Goal: Register for event/course

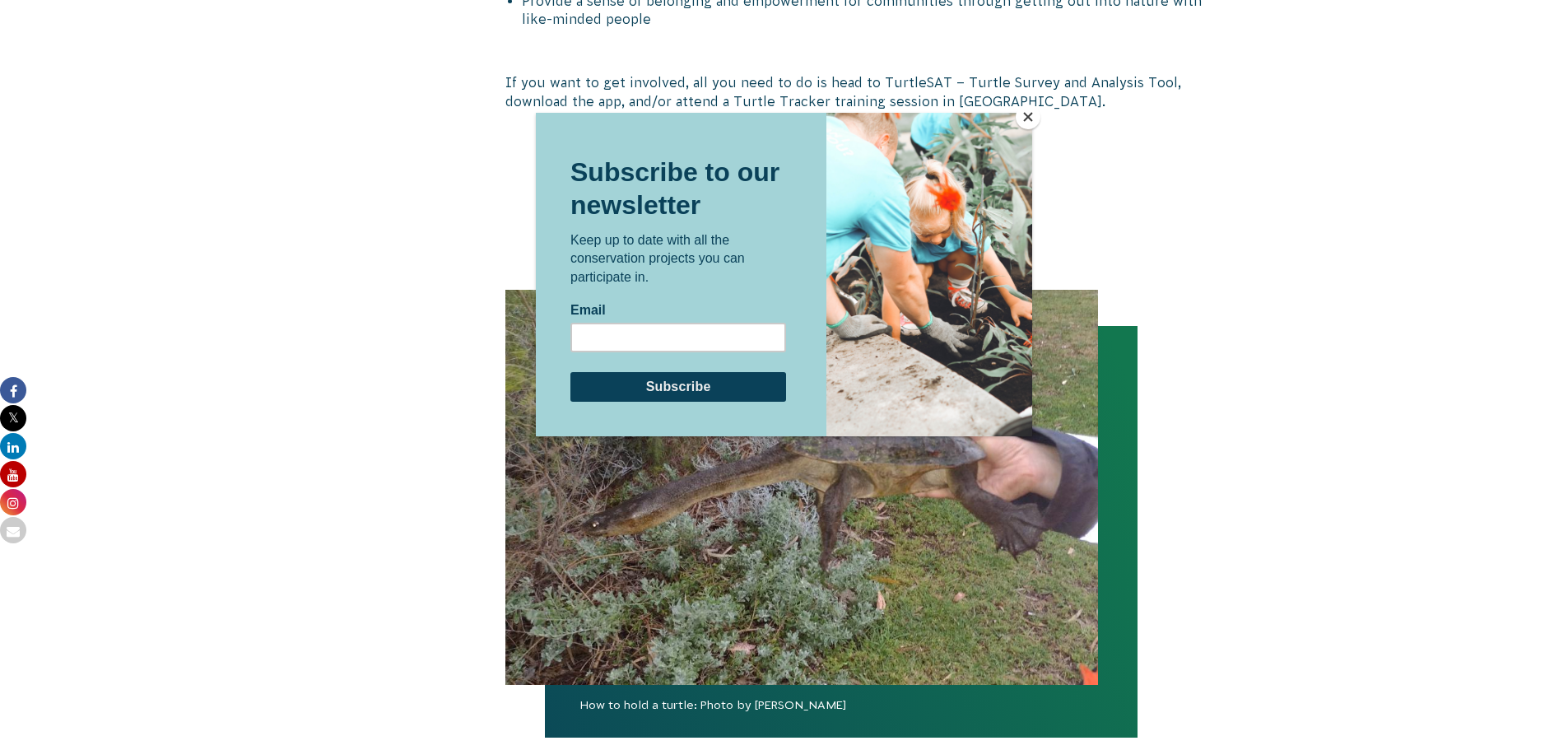
scroll to position [2556, 0]
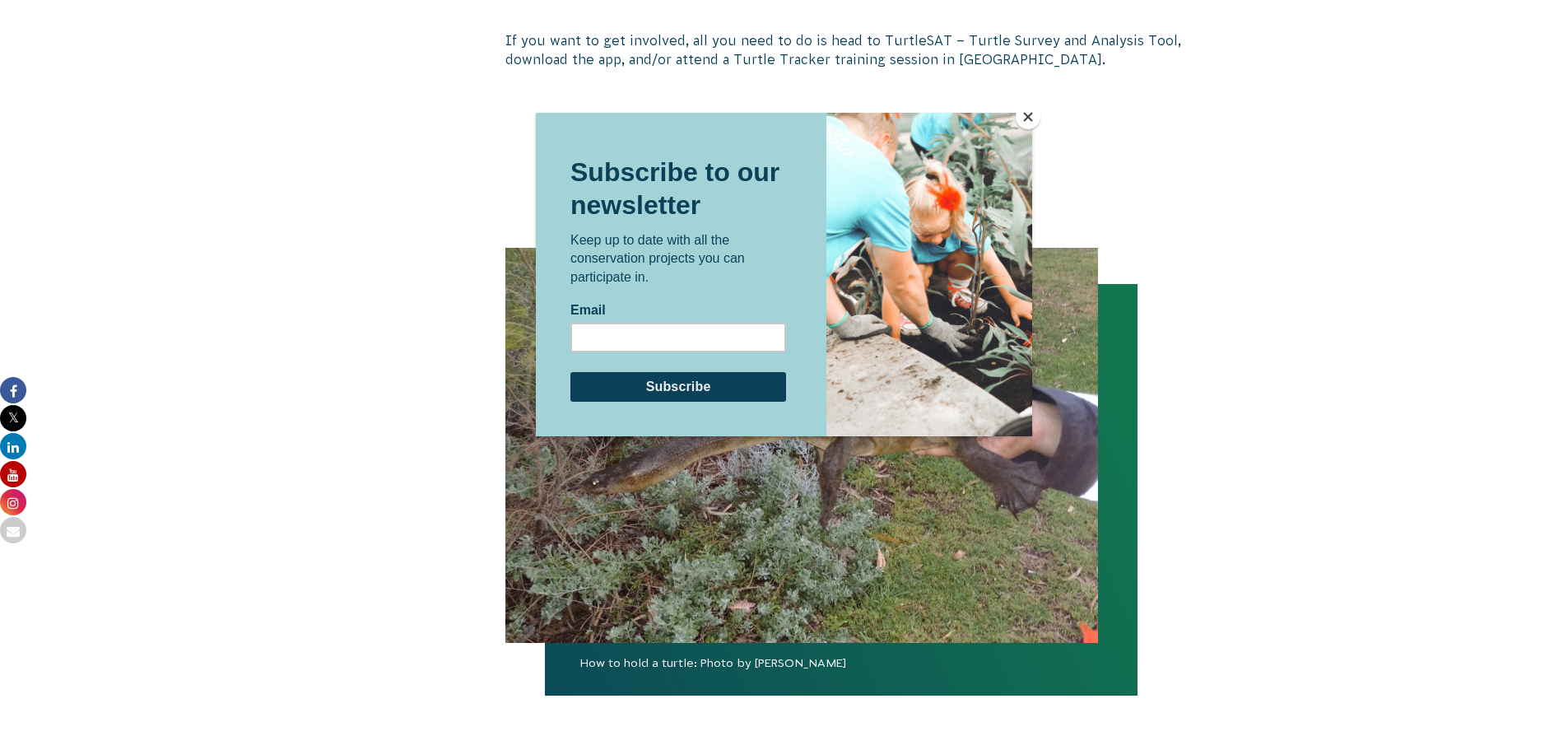
click at [1030, 117] on button "Close" at bounding box center [1028, 117] width 25 height 25
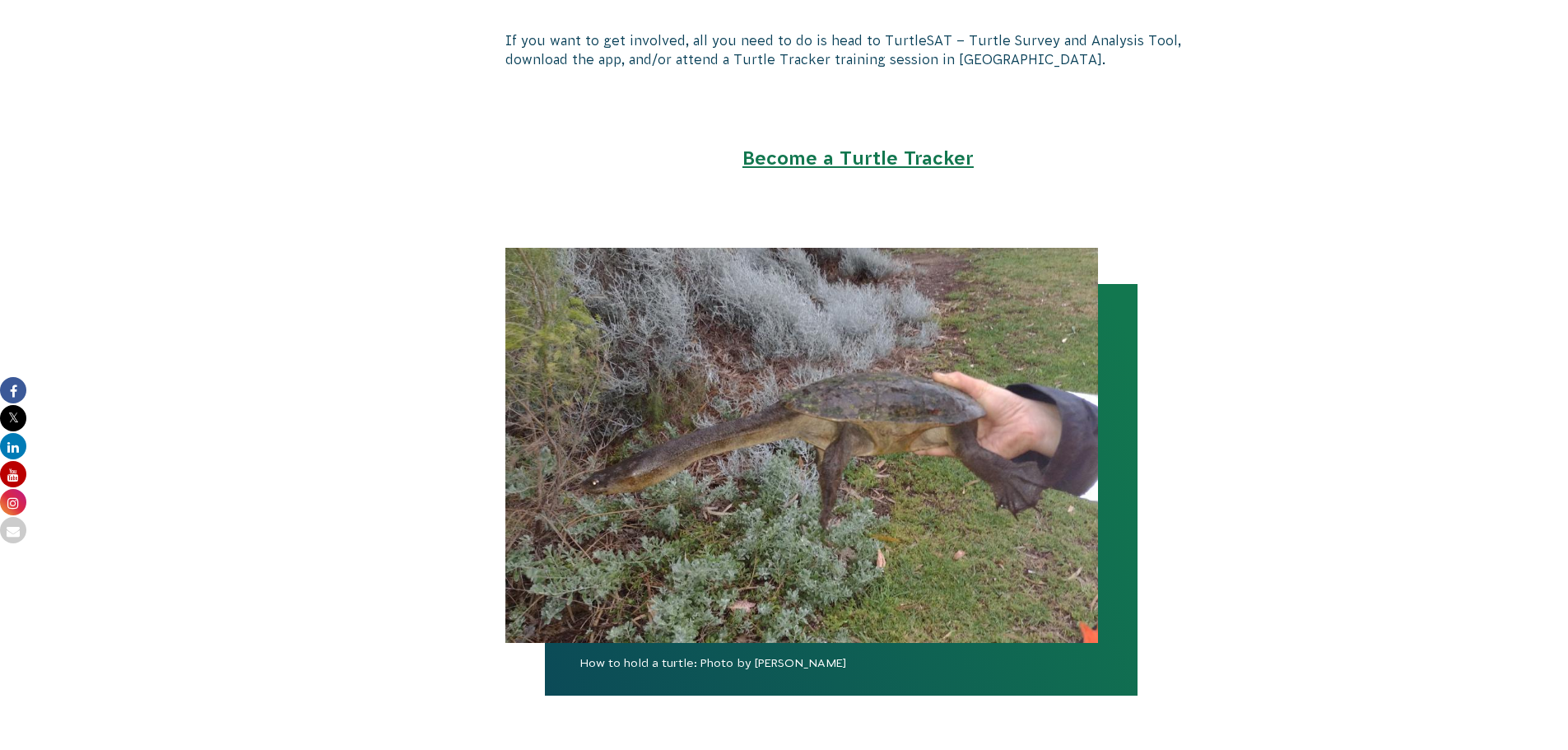
click at [875, 147] on link "Become a Turtle Tracker" at bounding box center [858, 158] width 232 height 21
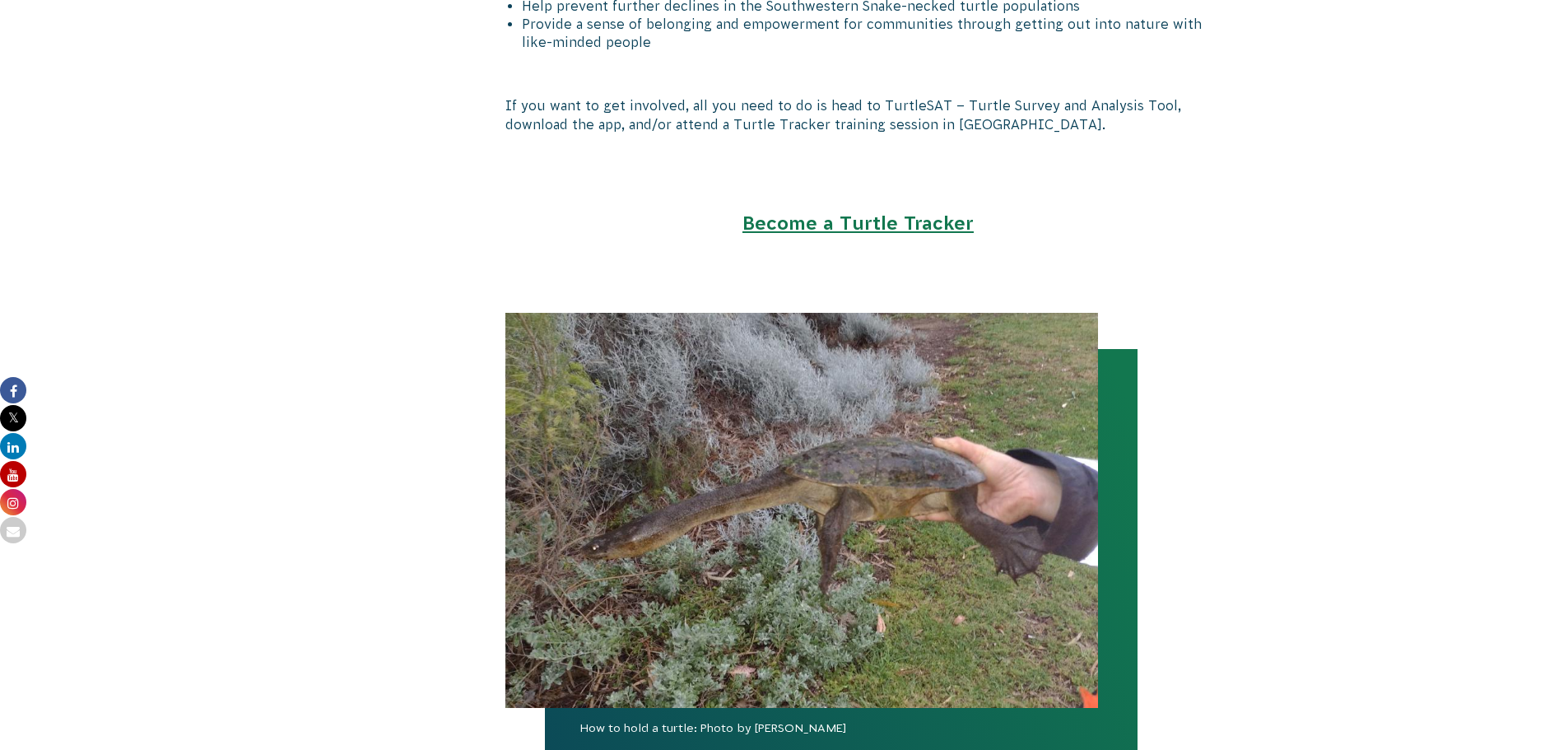
scroll to position [2404, 0]
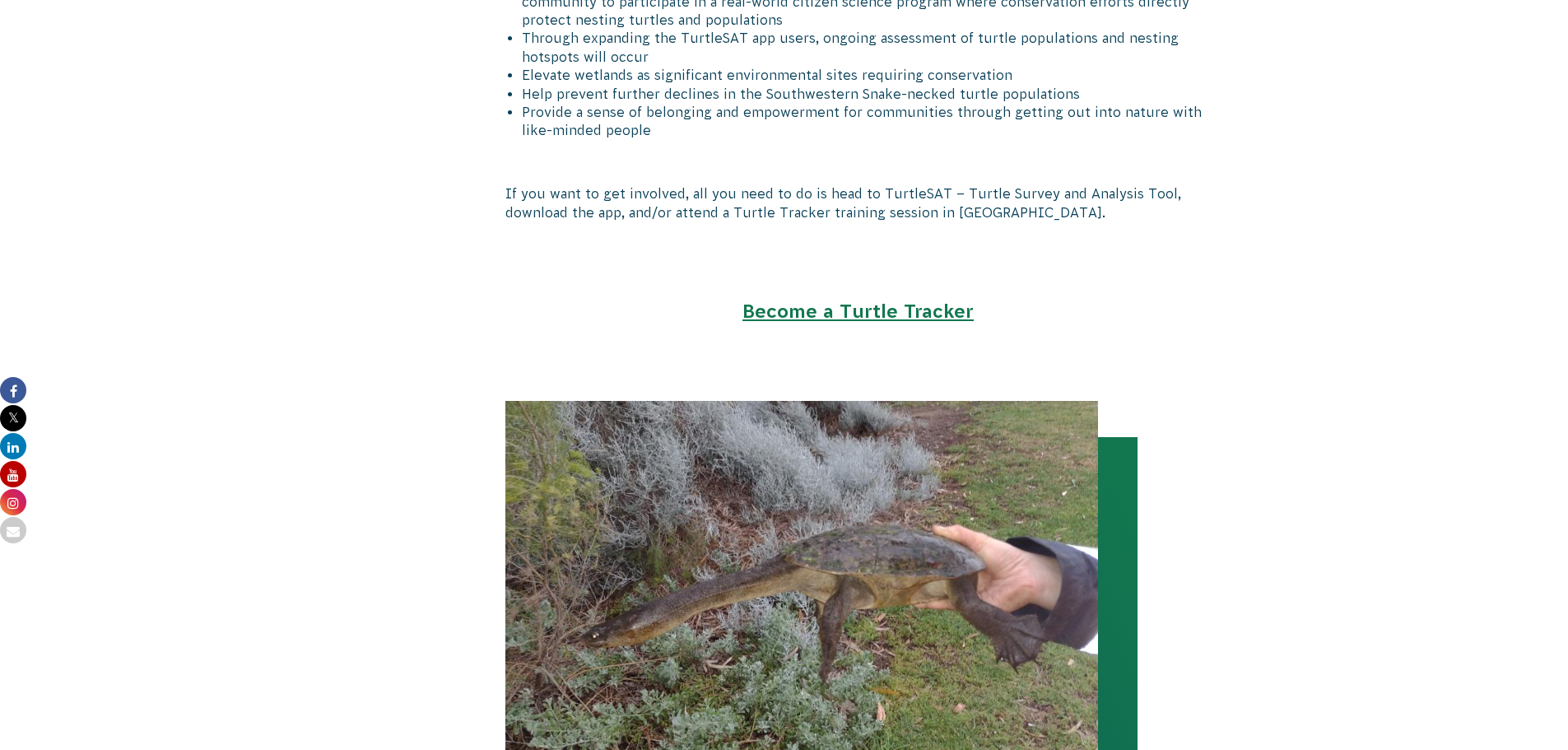
click at [874, 300] on link "Become a Turtle Tracker" at bounding box center [858, 311] width 232 height 21
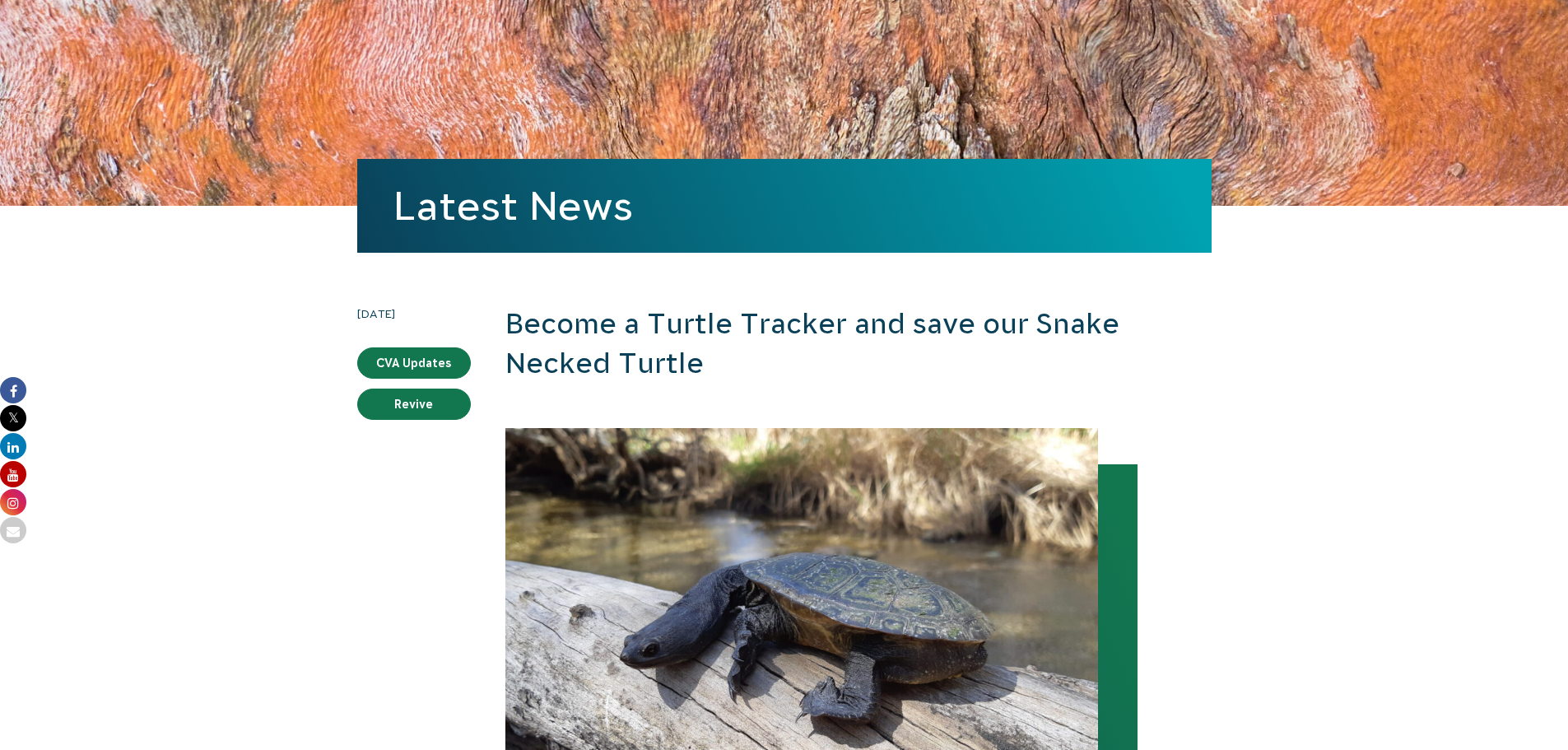
scroll to position [99, 0]
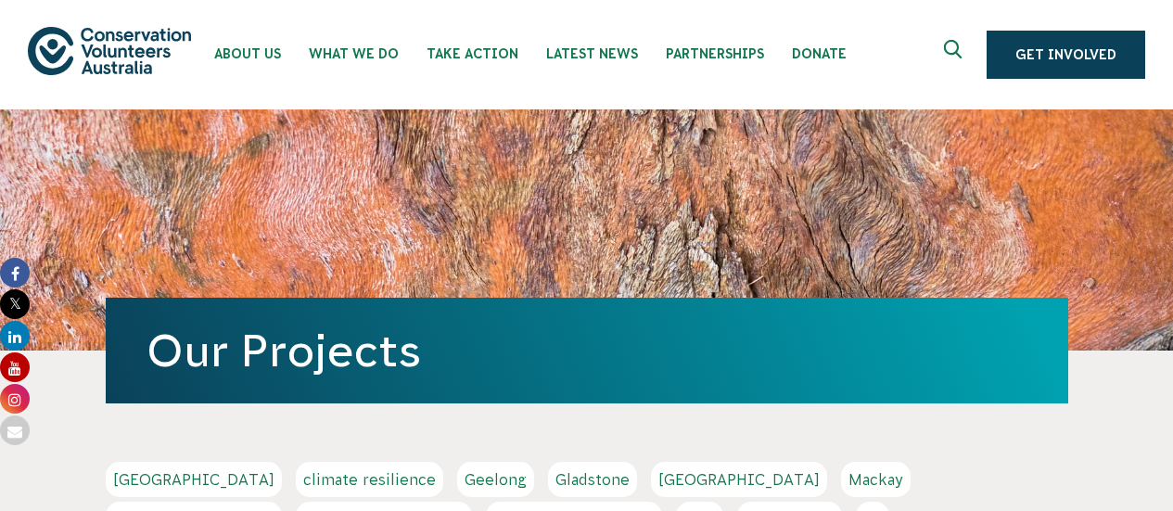
scroll to position [278, 0]
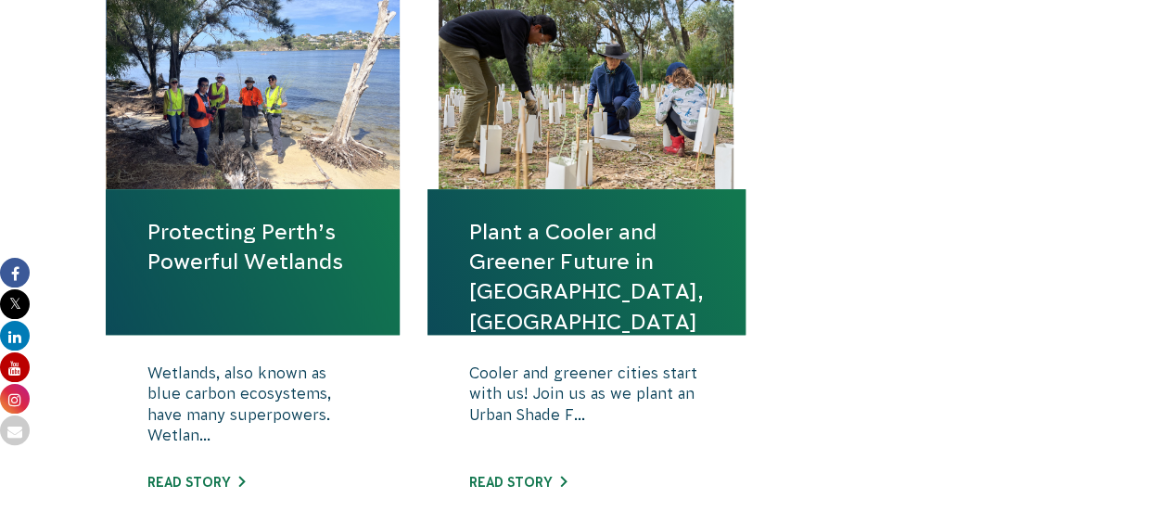
scroll to position [649, 0]
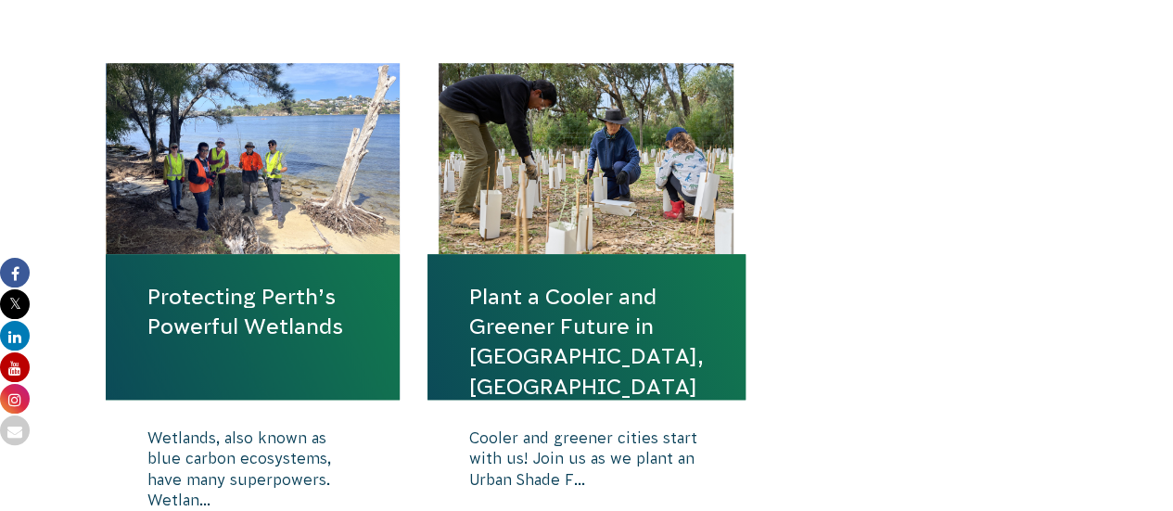
click at [283, 305] on link "Protecting Perth’s Powerful Wetlands" at bounding box center [252, 311] width 211 height 59
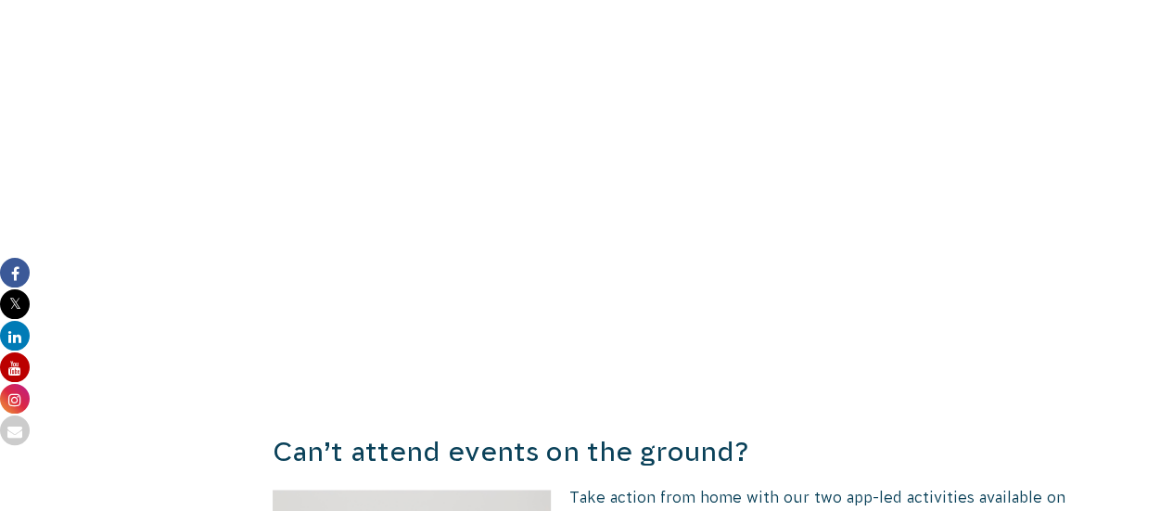
scroll to position [1391, 0]
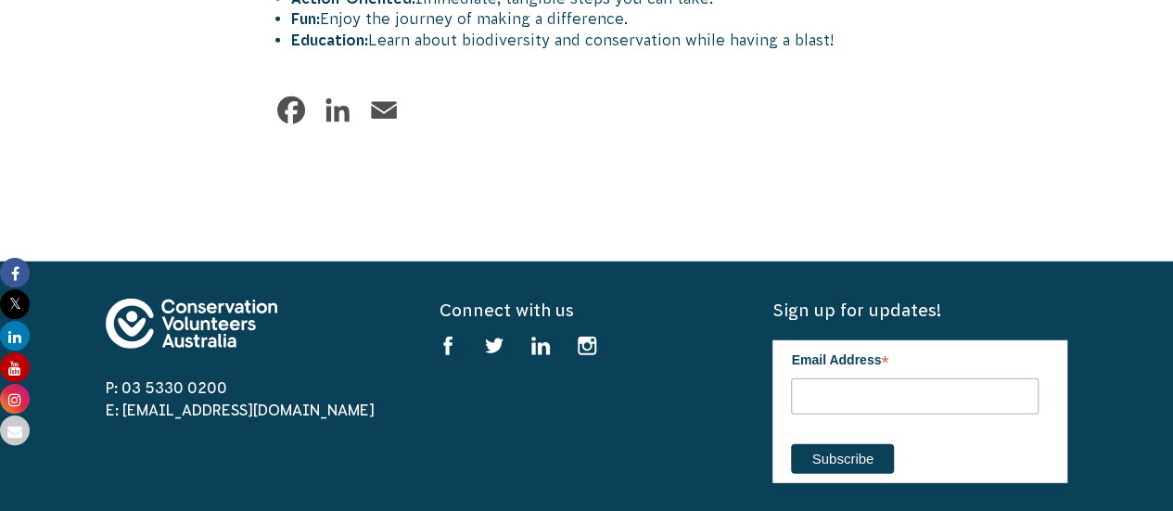
scroll to position [2503, 0]
